Goal: Task Accomplishment & Management: Manage account settings

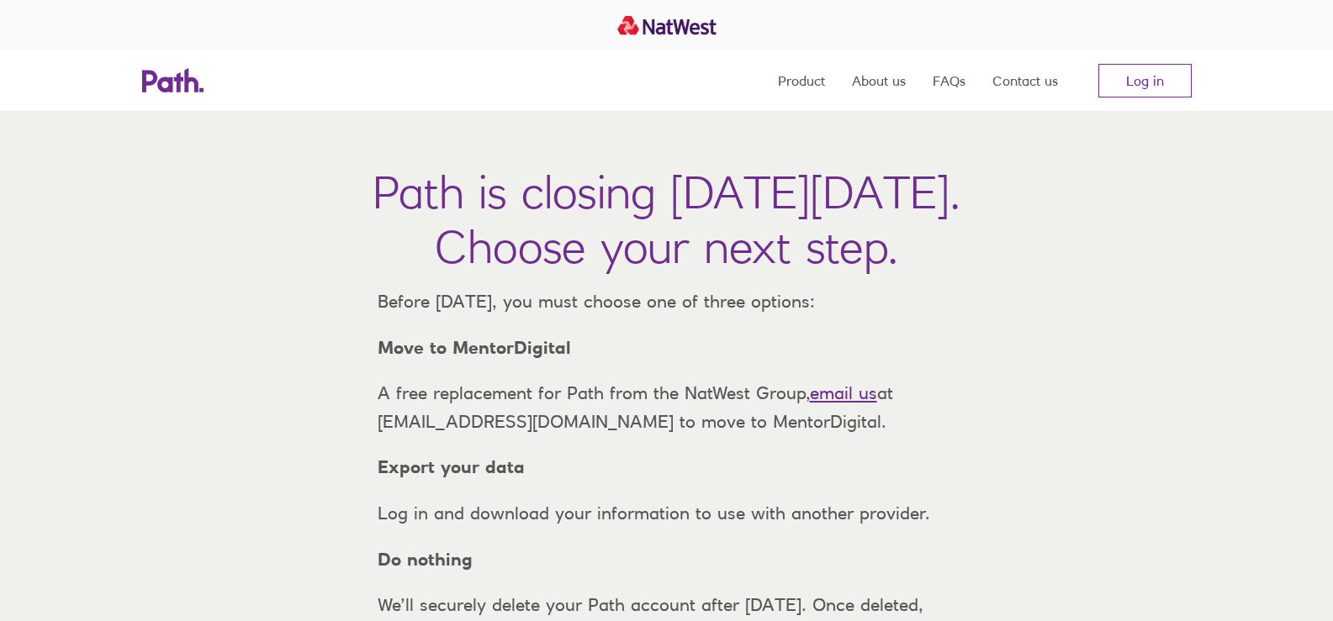
click at [1187, 57] on nav "Product About us FAQs Contact us Log in" at bounding box center [985, 80] width 414 height 61
click at [1153, 73] on link "Log in" at bounding box center [1144, 81] width 93 height 34
click at [1145, 83] on link "Log in" at bounding box center [1144, 81] width 93 height 34
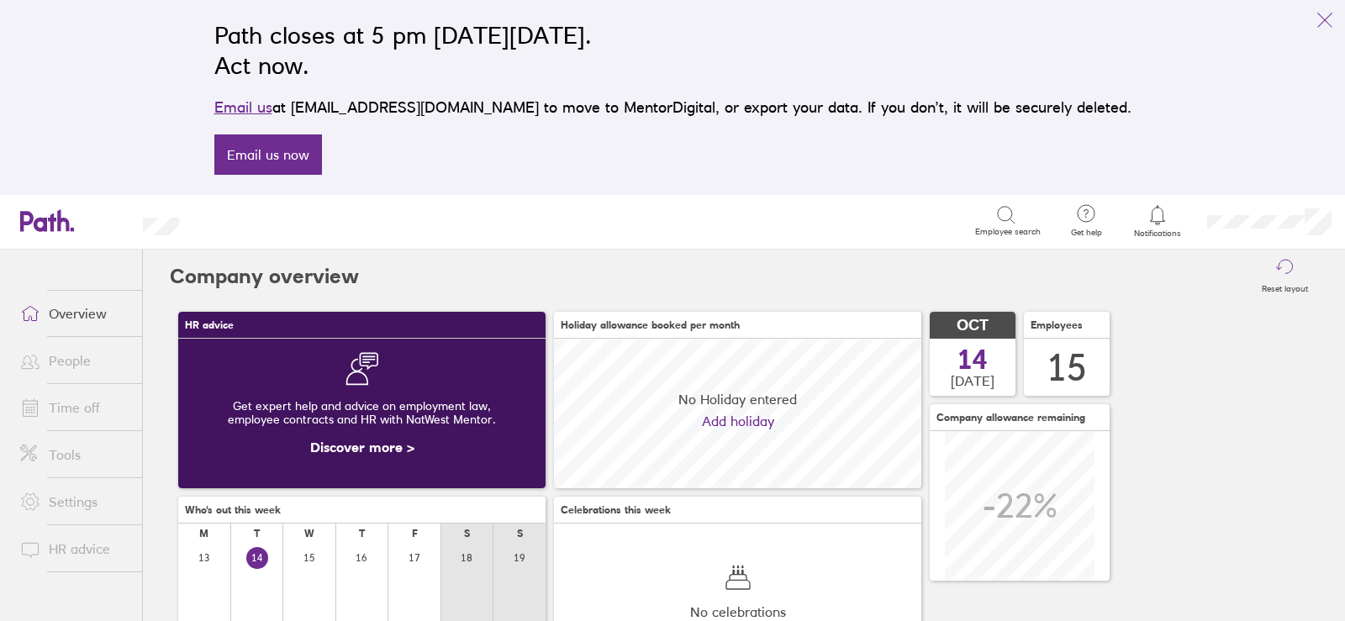
scroll to position [150, 367]
click at [1322, 16] on icon "link" at bounding box center [1325, 20] width 20 height 20
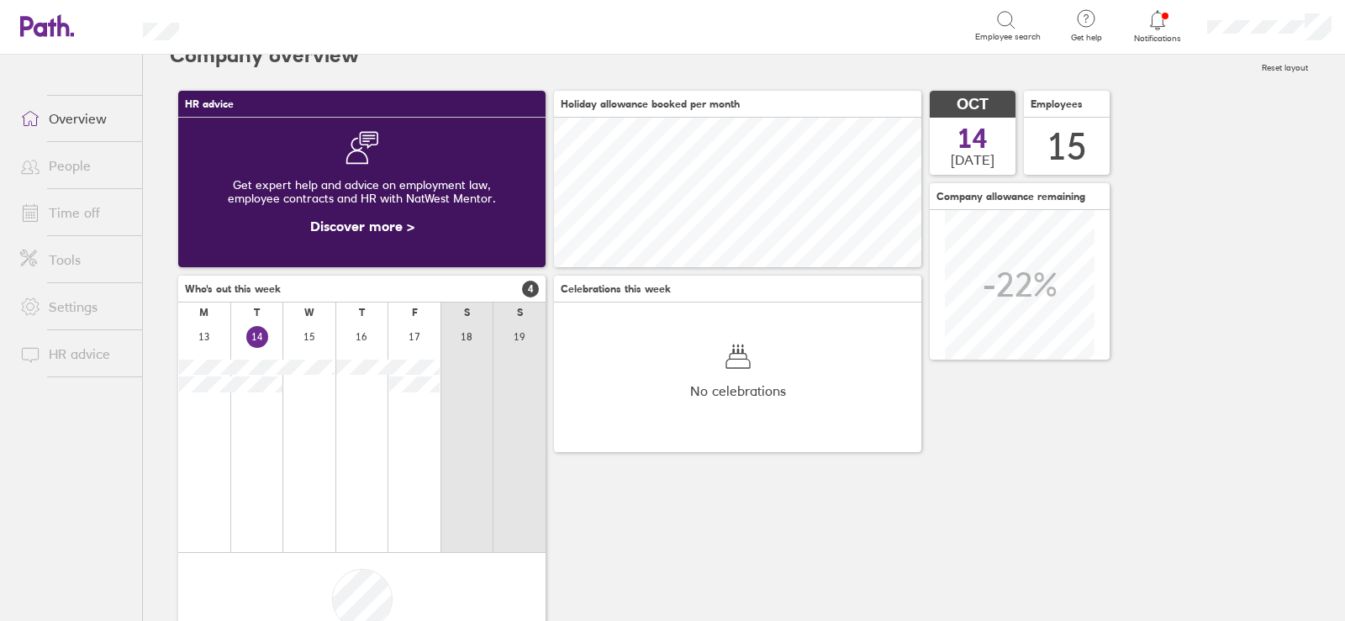
scroll to position [0, 0]
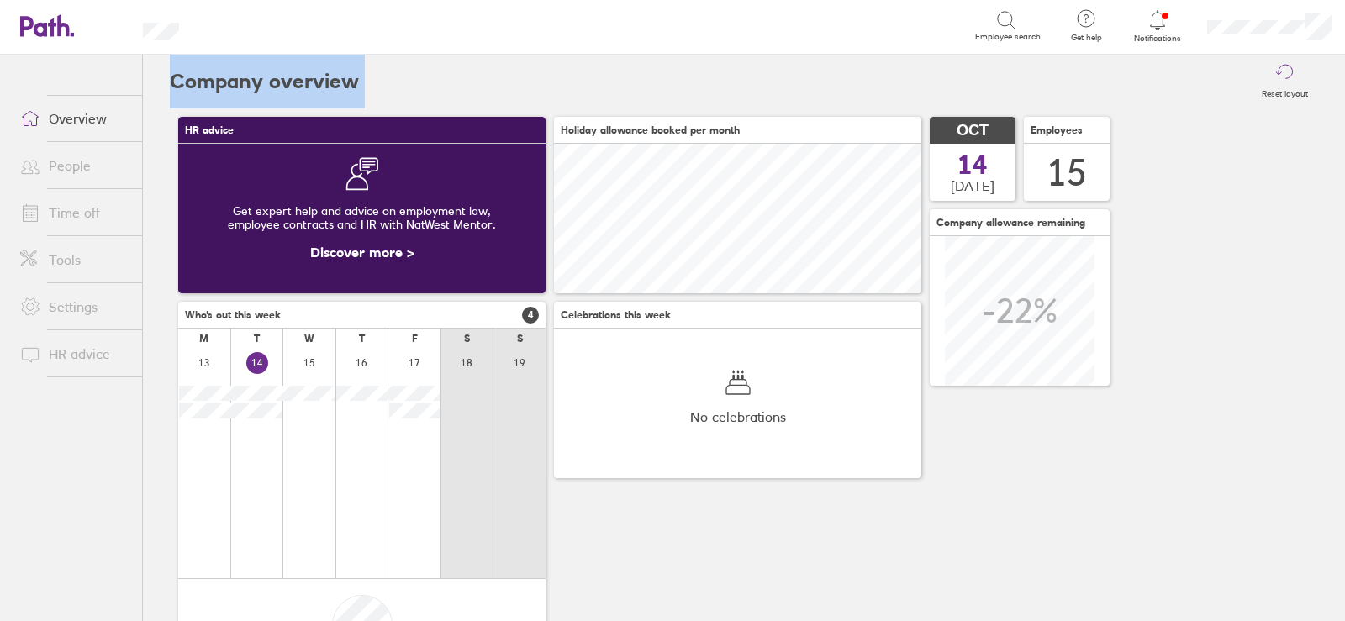
drag, startPoint x: 171, startPoint y: 76, endPoint x: 361, endPoint y: 77, distance: 190.1
click at [363, 79] on header "Company overview Reset layout" at bounding box center [744, 82] width 1149 height 54
click at [359, 77] on div "Reset layout" at bounding box center [838, 82] width 959 height 54
drag, startPoint x: 357, startPoint y: 77, endPoint x: 172, endPoint y: 81, distance: 185.9
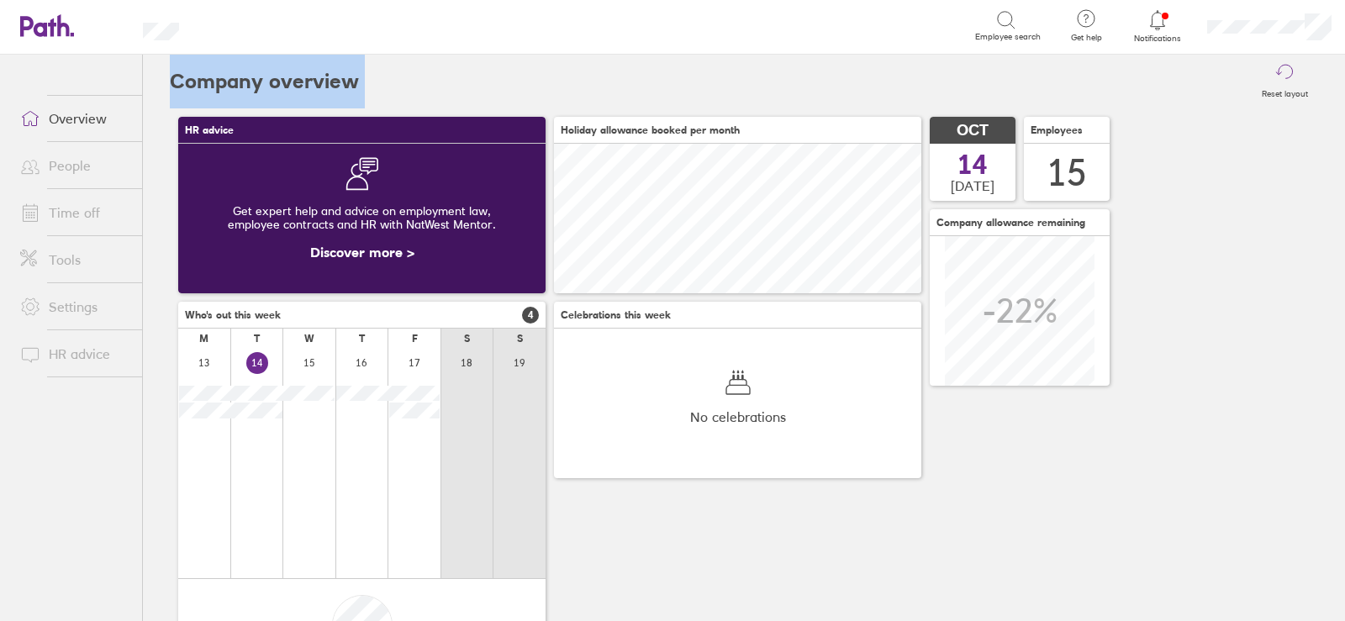
click at [172, 81] on header "Company overview Reset layout" at bounding box center [744, 82] width 1149 height 54
click at [172, 81] on h2 "Company overview" at bounding box center [264, 82] width 189 height 54
drag, startPoint x: 177, startPoint y: 80, endPoint x: 371, endPoint y: 77, distance: 194.3
click at [371, 77] on header "Company overview Reset layout" at bounding box center [744, 82] width 1149 height 54
click at [77, 217] on link "Time off" at bounding box center [74, 213] width 135 height 34
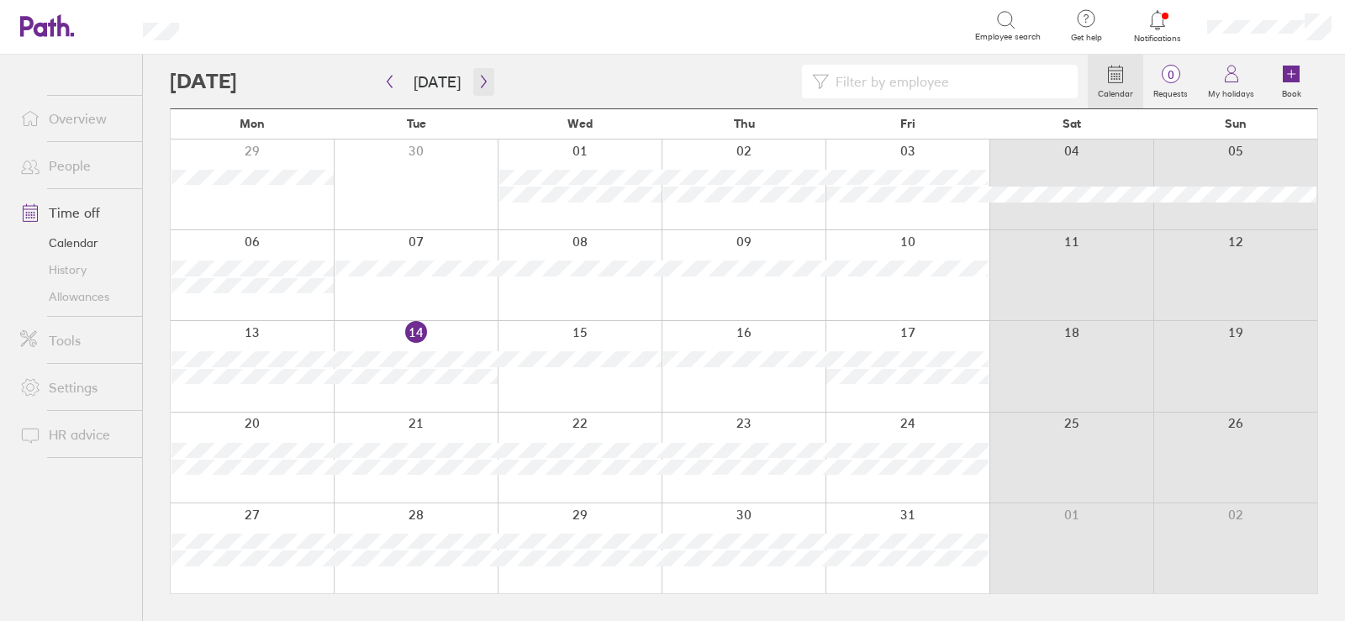
click at [478, 78] on icon "button" at bounding box center [484, 81] width 13 height 13
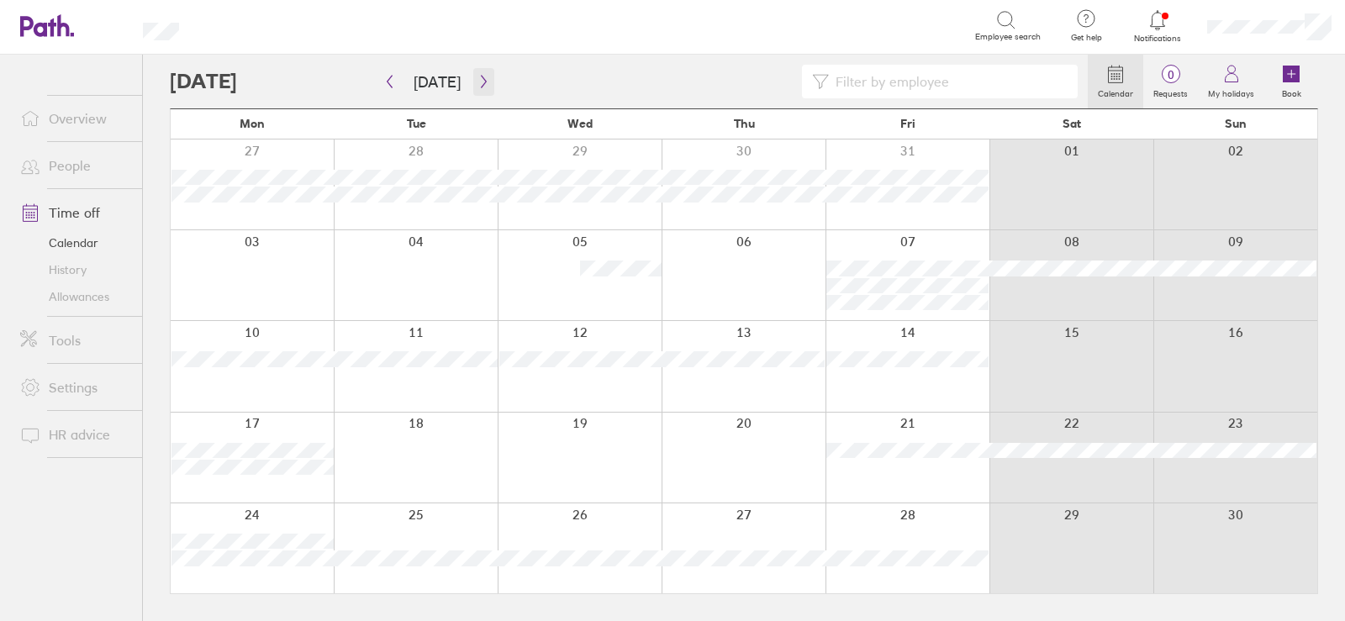
click at [478, 74] on button "button" at bounding box center [483, 82] width 21 height 28
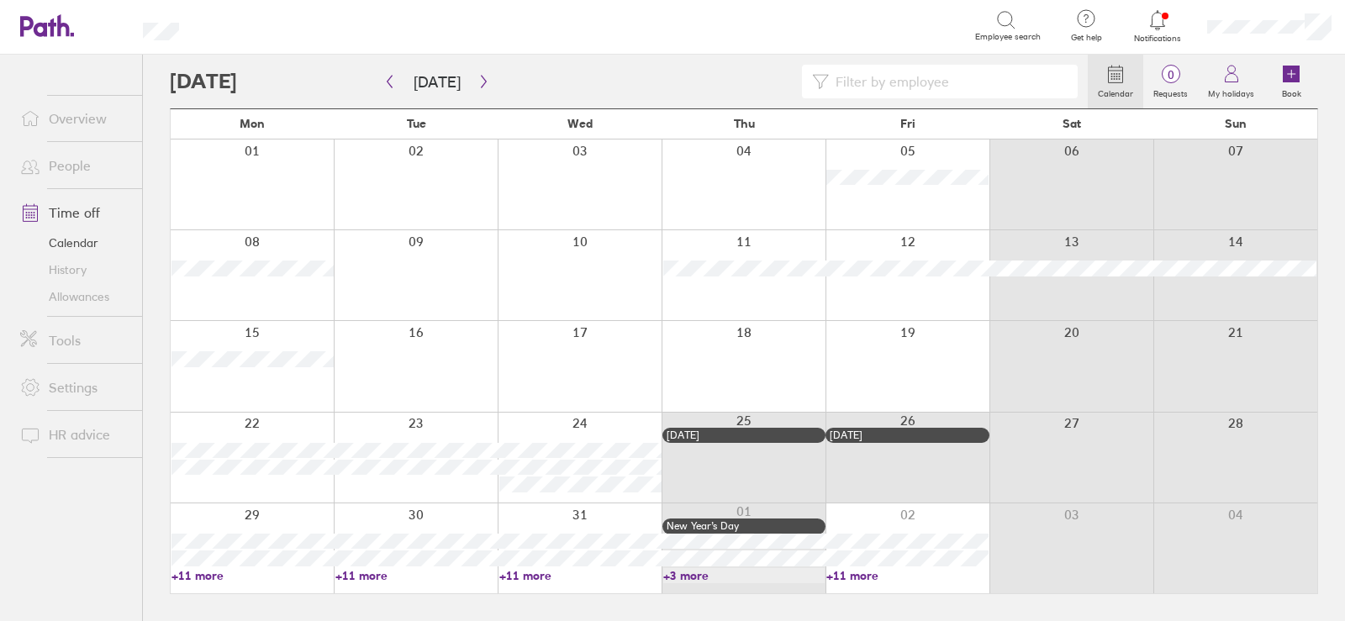
click at [38, 29] on icon at bounding box center [47, 25] width 54 height 23
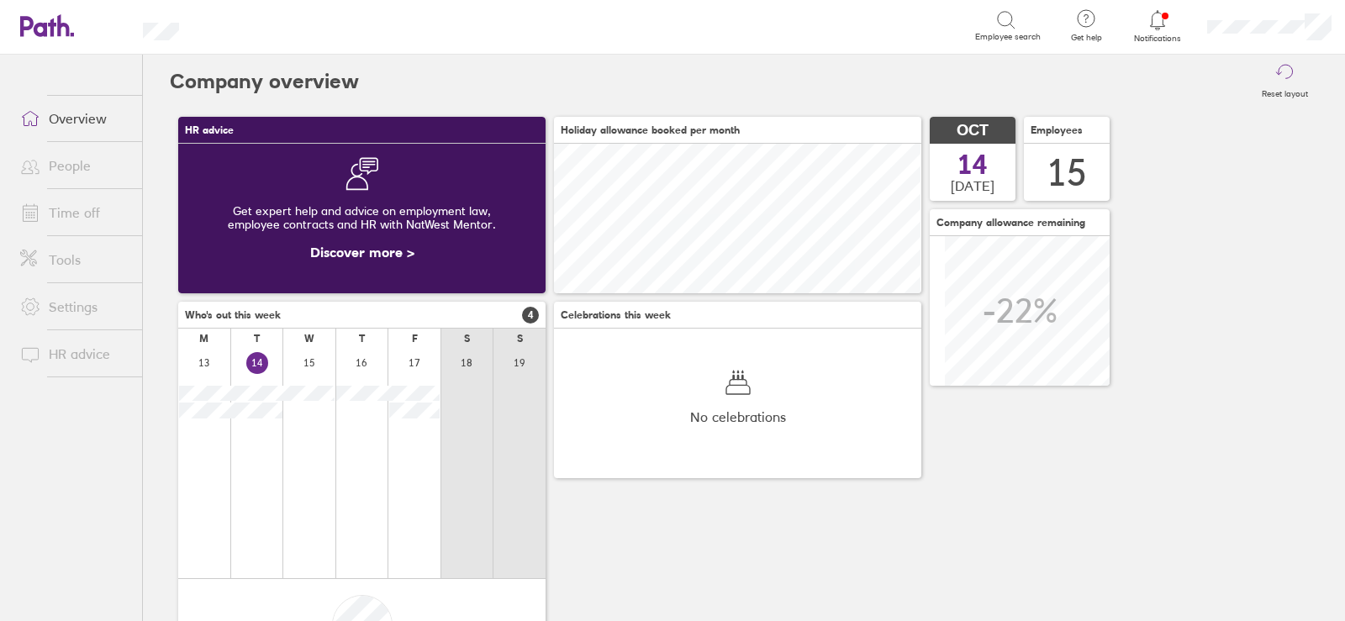
scroll to position [150, 367]
click at [50, 9] on header "Search Employee search Get help FAQs Contact us Notifications My profile Sign o…" at bounding box center [672, 27] width 1345 height 55
click at [47, 29] on icon at bounding box center [38, 26] width 36 height 20
